Goal: Information Seeking & Learning: Learn about a topic

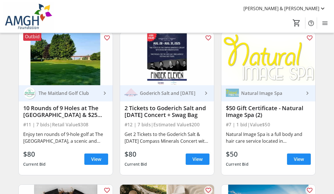
scroll to position [660, 0]
click at [97, 159] on span "View" at bounding box center [96, 159] width 10 height 7
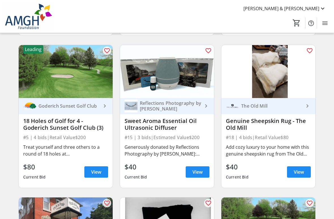
scroll to position [952, 0]
click at [100, 171] on span "View" at bounding box center [96, 172] width 10 height 7
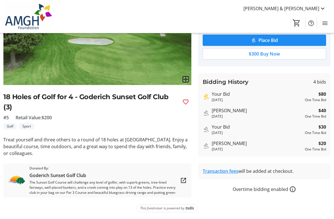
scroll to position [79, 0]
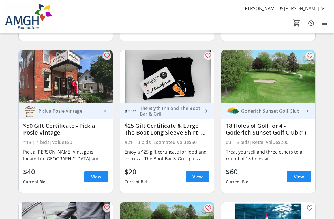
scroll to position [1100, 0]
click at [300, 179] on span "View" at bounding box center [299, 176] width 10 height 7
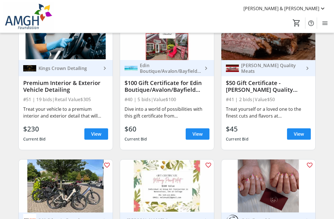
scroll to position [2059, 0]
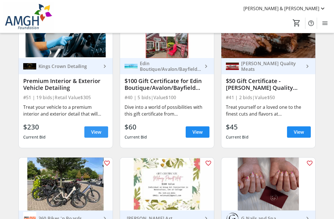
click at [100, 132] on span "View" at bounding box center [96, 132] width 10 height 7
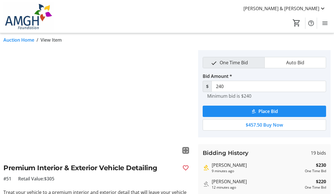
scroll to position [3, 0]
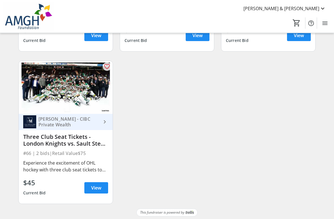
scroll to position [2912, 0]
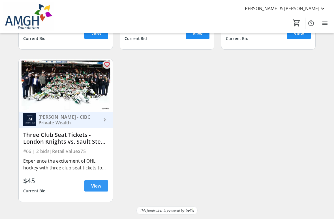
click at [98, 186] on span "View" at bounding box center [96, 185] width 10 height 7
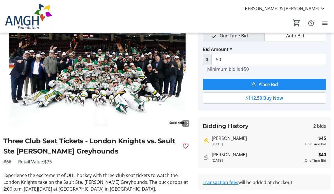
scroll to position [29, 0]
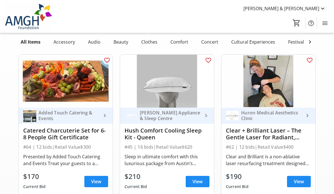
scroll to position [2912, 0]
